Goal: Transaction & Acquisition: Purchase product/service

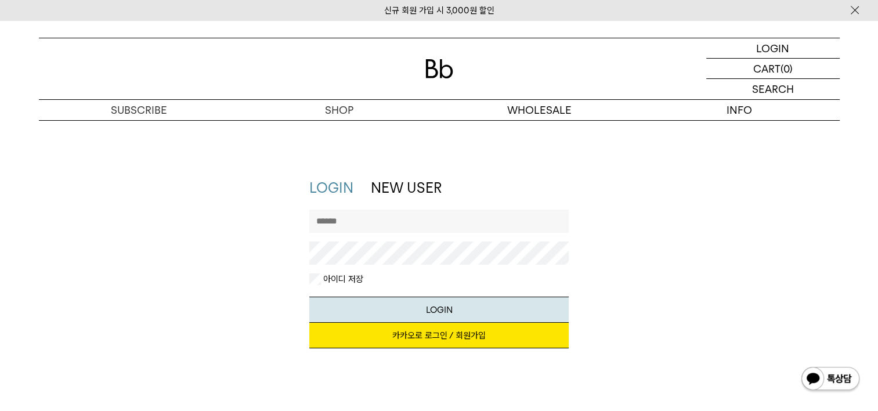
type input "**********"
click at [309, 297] on button "LOGIN" at bounding box center [438, 310] width 259 height 26
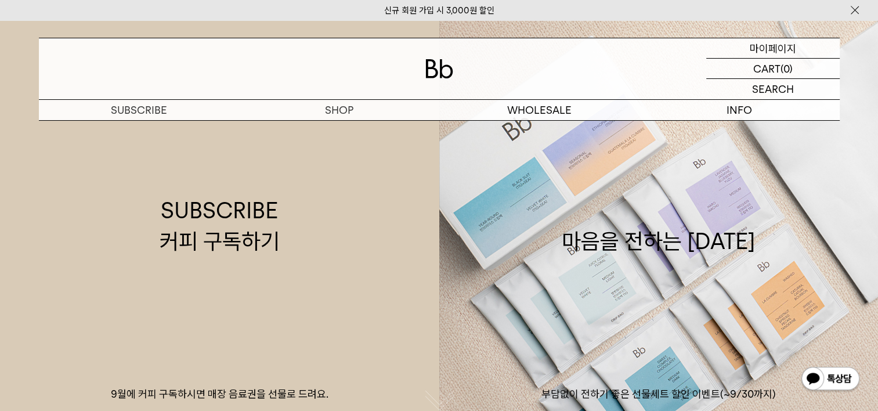
click at [787, 51] on p "마이페이지" at bounding box center [773, 48] width 46 height 20
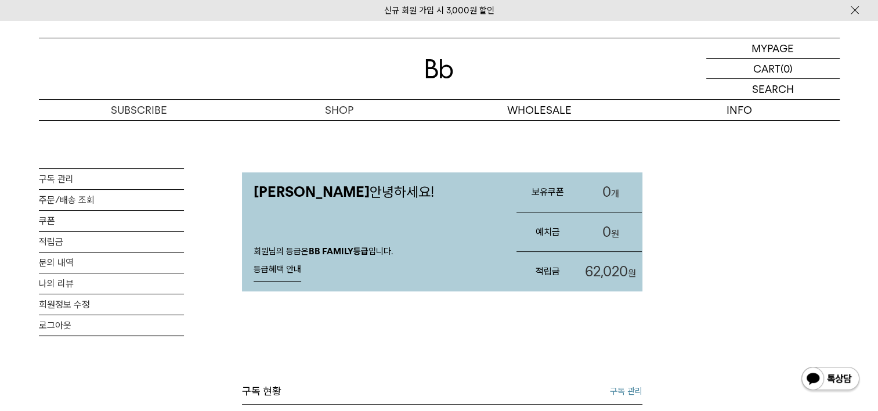
click at [594, 272] on span "62,020" at bounding box center [606, 271] width 43 height 17
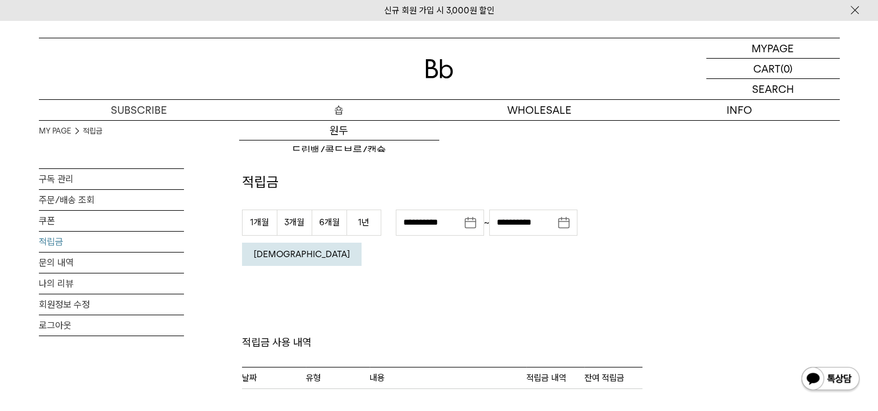
click at [352, 114] on p "숍" at bounding box center [339, 110] width 200 height 20
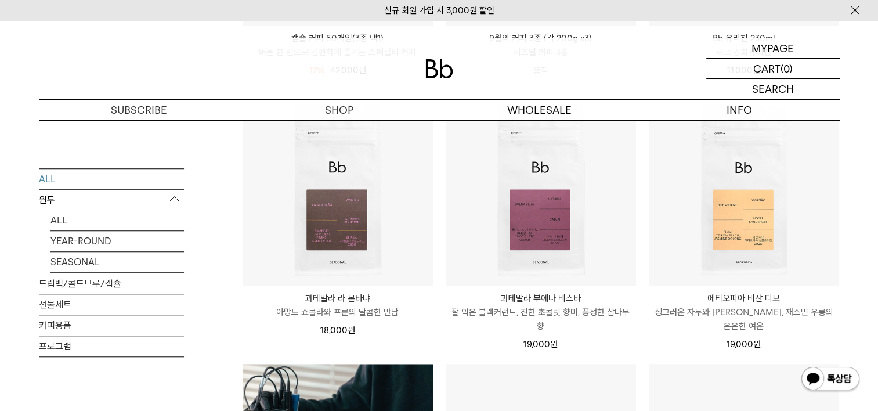
scroll to position [929, 0]
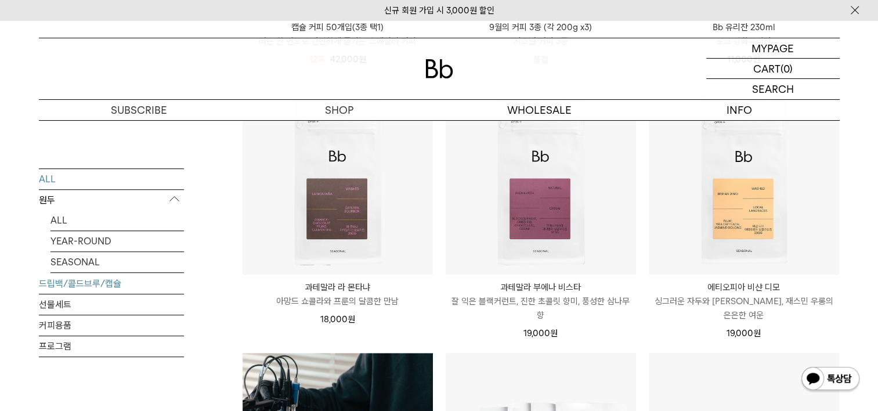
click at [85, 283] on link "드립백/콜드브루/캡슐" at bounding box center [111, 283] width 145 height 20
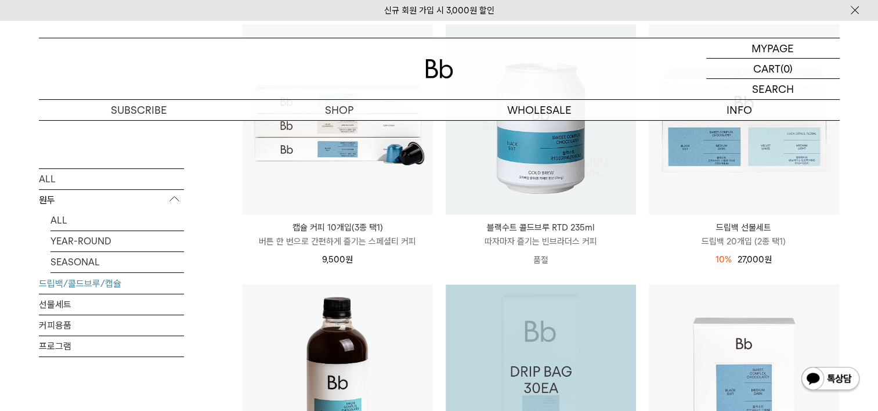
scroll to position [406, 0]
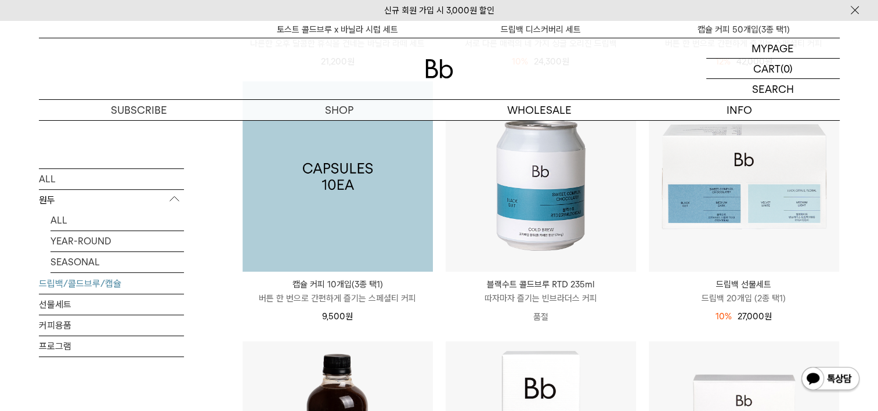
click at [365, 211] on img at bounding box center [338, 176] width 190 height 190
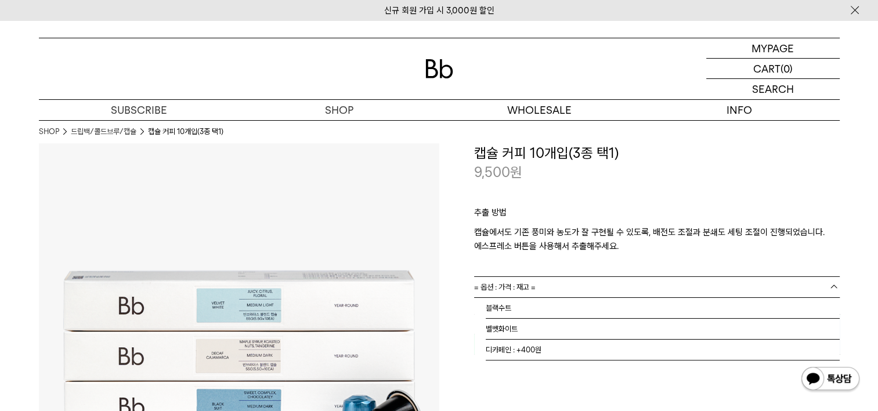
click at [665, 282] on link "= 옵션 : 가격 : 재고 =" at bounding box center [657, 287] width 366 height 20
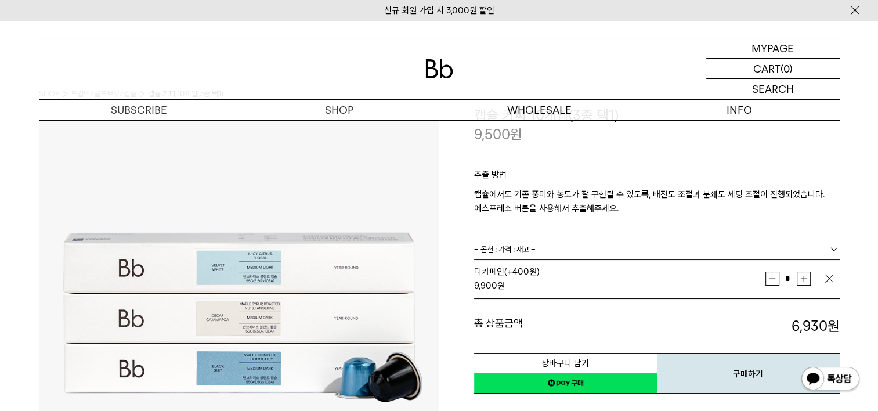
scroll to position [58, 0]
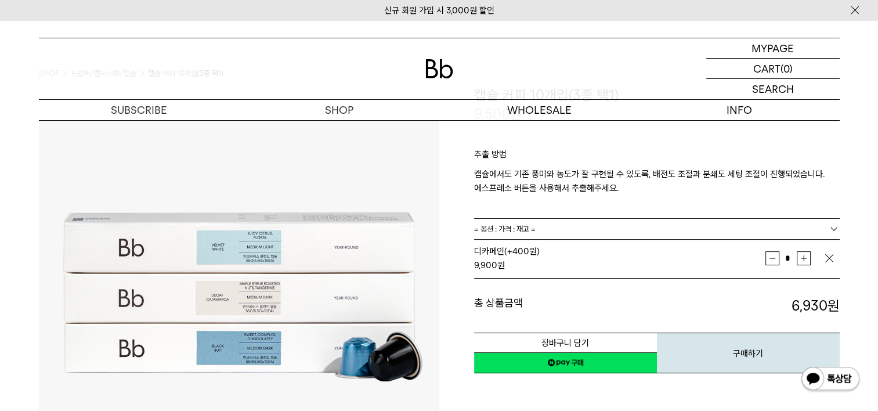
click at [807, 260] on button "증가" at bounding box center [804, 258] width 14 height 14
type input "*"
click at [605, 339] on button "장바구니 담기" at bounding box center [565, 343] width 183 height 20
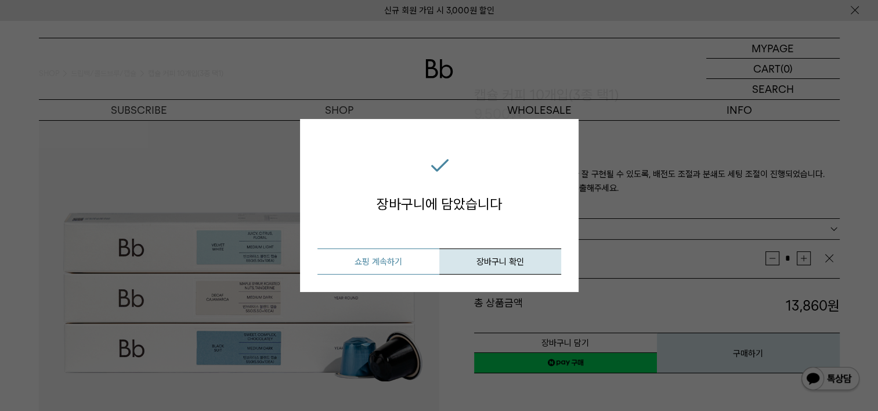
click at [417, 256] on button "쇼핑 계속하기" at bounding box center [379, 261] width 122 height 26
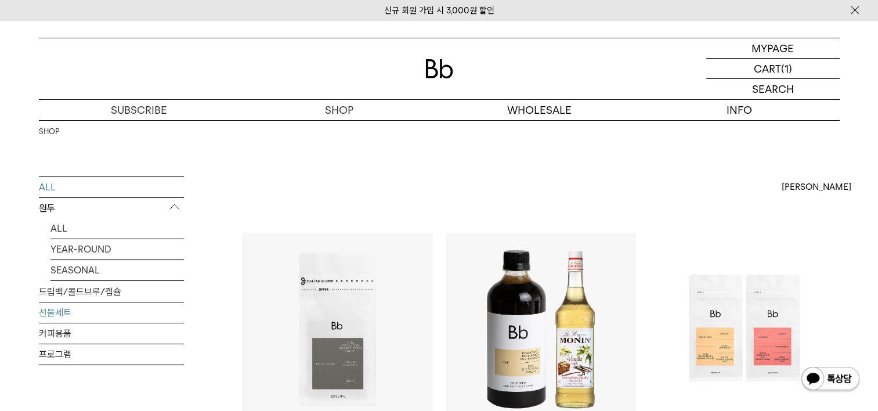
click at [138, 313] on link "선물세트" at bounding box center [111, 312] width 145 height 20
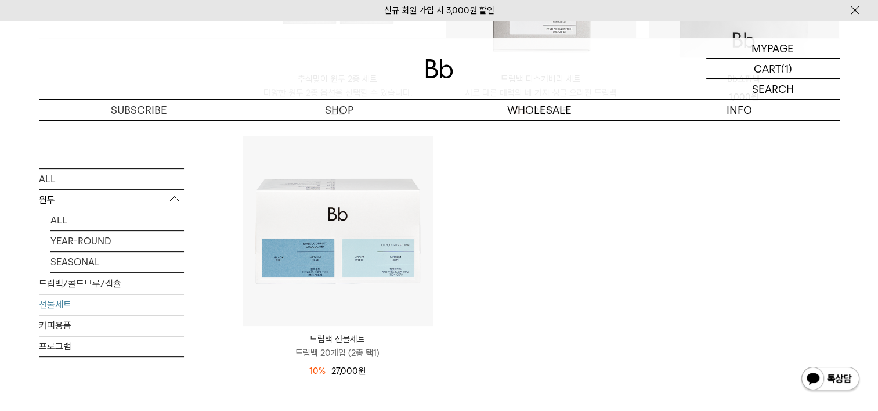
scroll to position [406, 0]
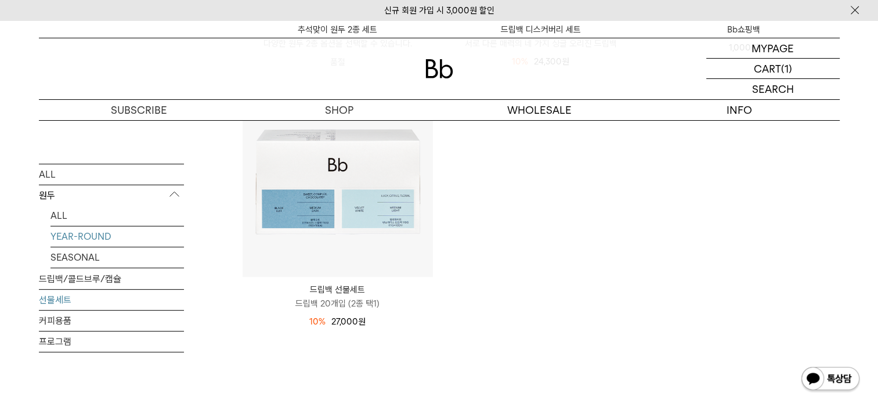
click at [109, 235] on link "YEAR-ROUND" at bounding box center [118, 236] width 134 height 20
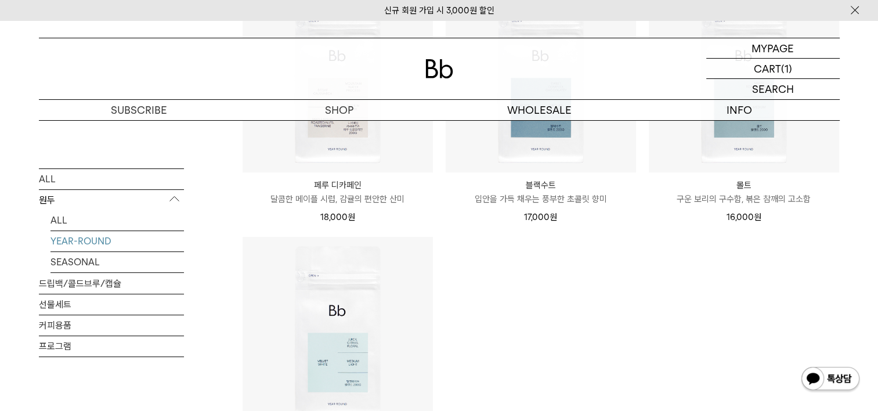
scroll to position [580, 0]
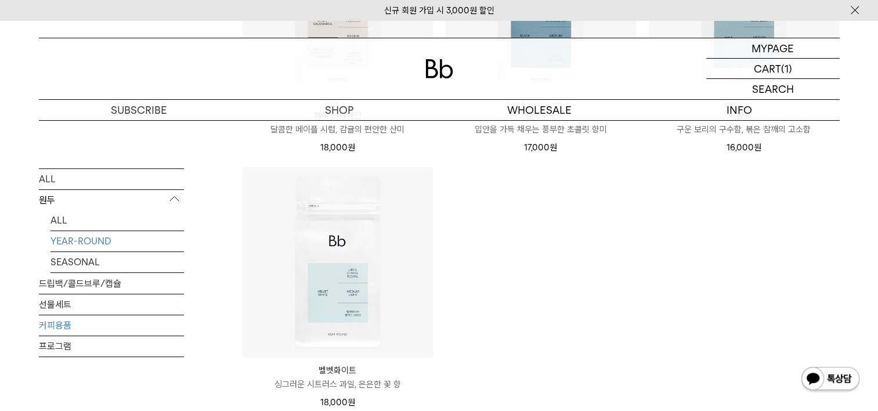
click at [63, 326] on link "커피용품" at bounding box center [111, 325] width 145 height 20
